Goal: Entertainment & Leisure: Consume media (video, audio)

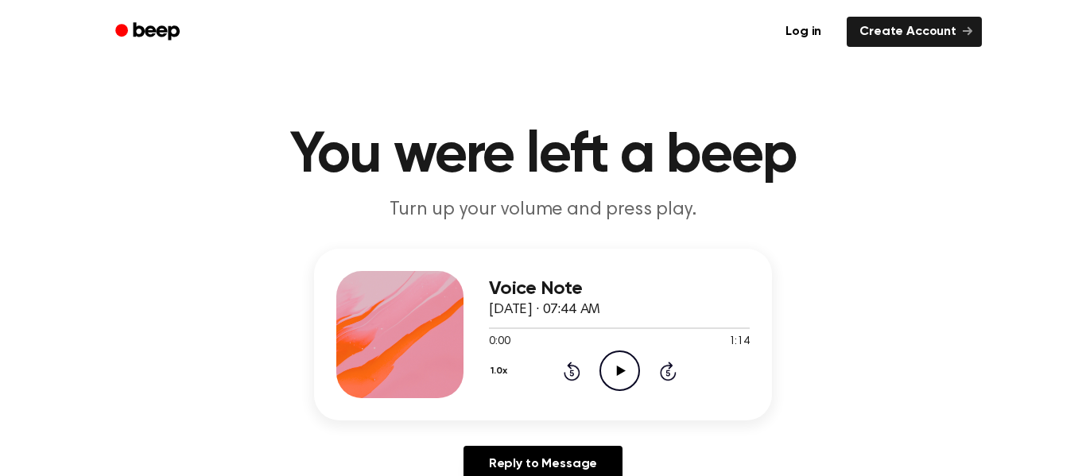
click at [617, 373] on icon at bounding box center [620, 371] width 9 height 10
click at [669, 373] on icon "Skip 5 seconds" at bounding box center [667, 371] width 17 height 21
click at [626, 371] on icon "Play Audio" at bounding box center [619, 371] width 41 height 41
click at [858, 296] on div "Voice Note September 6, 2024 · 07:44 AM 0:22 1:14 Your browser does not support…" at bounding box center [543, 372] width 1048 height 246
click at [630, 369] on icon "Pause Audio" at bounding box center [619, 371] width 41 height 41
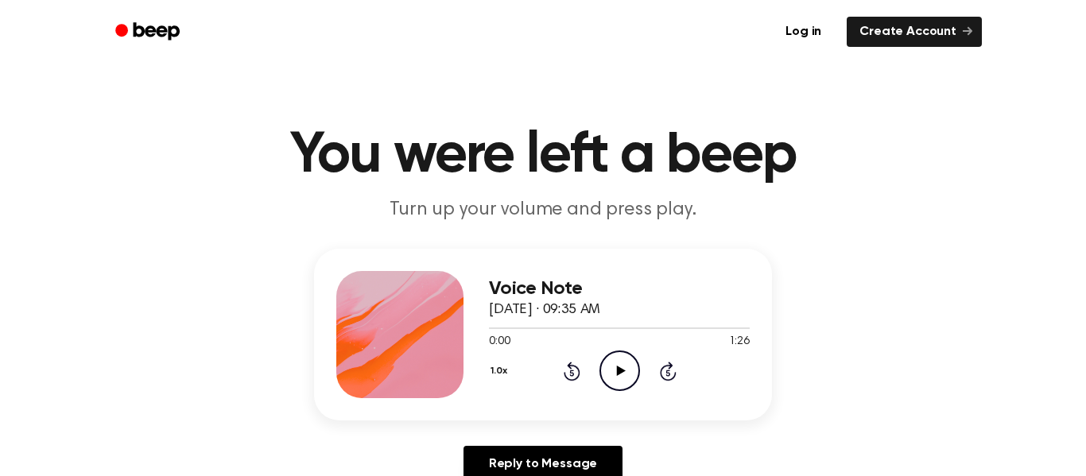
click at [623, 373] on icon "Play Audio" at bounding box center [619, 371] width 41 height 41
click at [614, 374] on icon "Play Audio" at bounding box center [619, 371] width 41 height 41
click at [610, 359] on icon "Play Audio" at bounding box center [619, 371] width 41 height 41
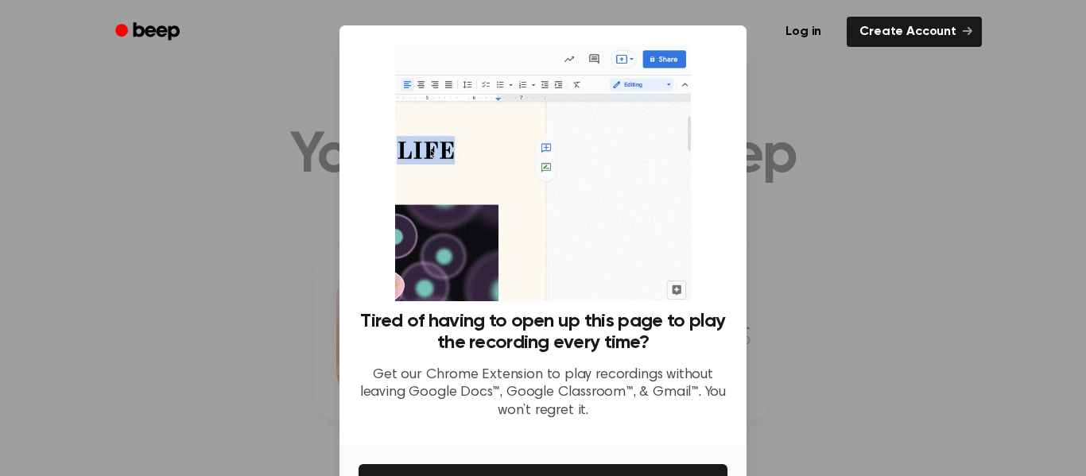
click at [1, 346] on div at bounding box center [543, 238] width 1086 height 476
click at [152, 312] on div at bounding box center [543, 238] width 1086 height 476
click at [921, 293] on div at bounding box center [543, 238] width 1086 height 476
click at [625, 464] on button "Get It Now" at bounding box center [543, 481] width 369 height 35
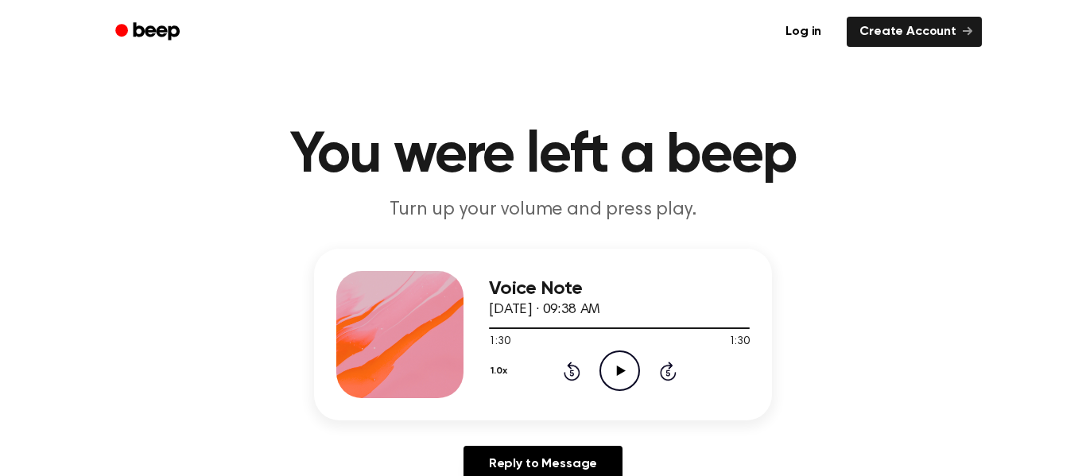
click at [621, 375] on icon "Play Audio" at bounding box center [619, 371] width 41 height 41
click at [623, 359] on icon "Play Audio" at bounding box center [619, 371] width 41 height 41
click at [612, 374] on icon "Play Audio" at bounding box center [619, 371] width 41 height 41
click at [612, 374] on icon "Pause Audio" at bounding box center [619, 371] width 41 height 41
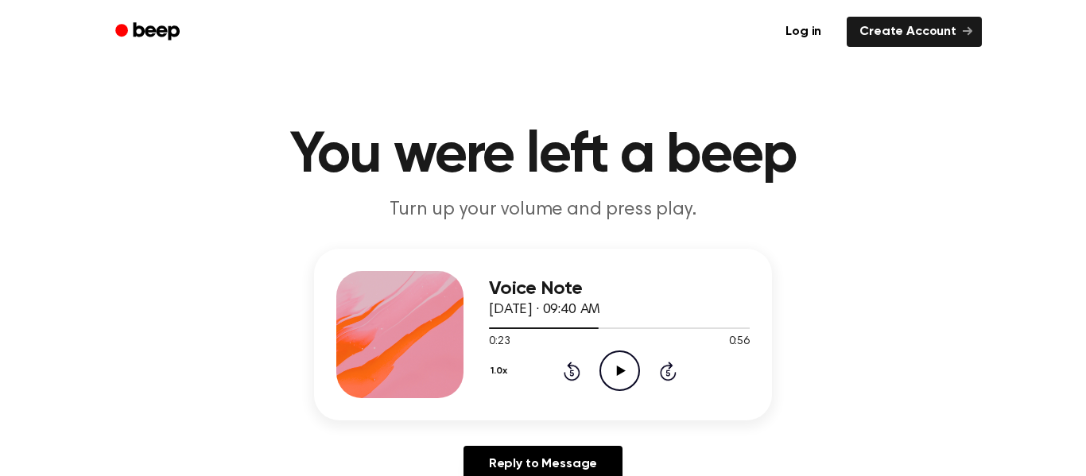
click at [608, 365] on icon "Play Audio" at bounding box center [619, 371] width 41 height 41
click at [609, 366] on icon "Play Audio" at bounding box center [619, 371] width 41 height 41
click at [611, 366] on icon "Play Audio" at bounding box center [619, 371] width 41 height 41
click at [614, 366] on icon "Pause Audio" at bounding box center [619, 371] width 41 height 41
